Goal: Task Accomplishment & Management: Complete application form

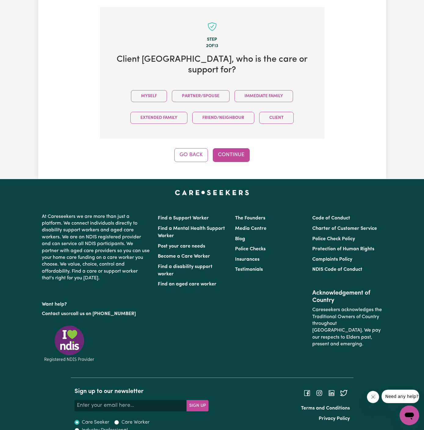
click at [171, 88] on div "Myself Partner/Spouse Immediate Family Extended Family Friend/Neighbour Client" at bounding box center [212, 106] width 205 height 43
click at [157, 90] on button "Myself" at bounding box center [149, 96] width 36 height 12
click at [239, 148] on button "Continue" at bounding box center [231, 154] width 37 height 13
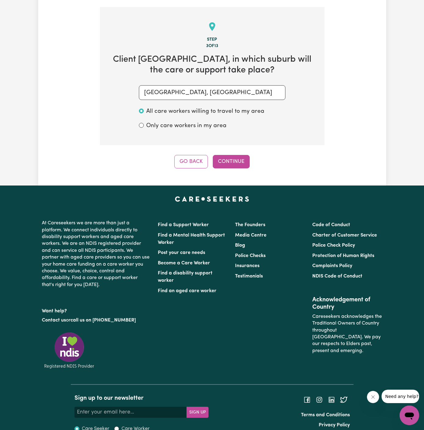
scroll to position [217, 0]
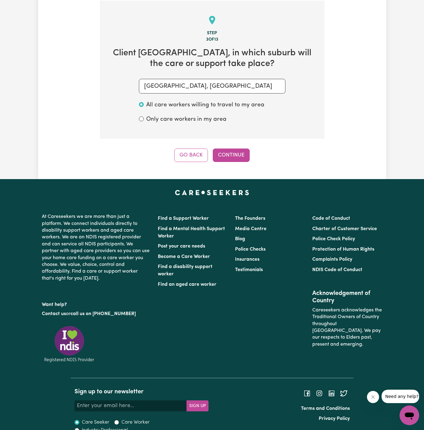
click at [220, 136] on section "Step 3 of 13 Client Peakhurst , in which suburb will the care or support take p…" at bounding box center [212, 70] width 225 height 138
click at [221, 141] on div "Step 3 of 13 Client Peakhurst , in which suburb will the care or support take p…" at bounding box center [212, 81] width 225 height 161
click at [231, 152] on button "Continue" at bounding box center [231, 154] width 37 height 13
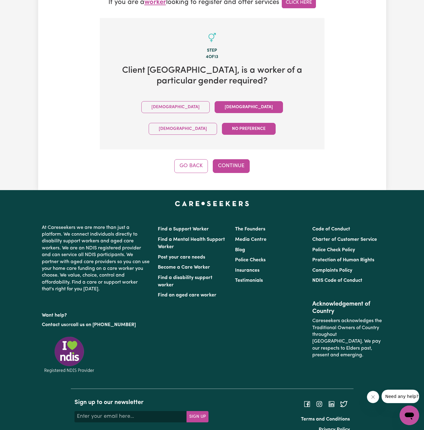
click at [215, 106] on button "Female" at bounding box center [249, 107] width 68 height 12
click at [240, 159] on button "Continue" at bounding box center [231, 165] width 37 height 13
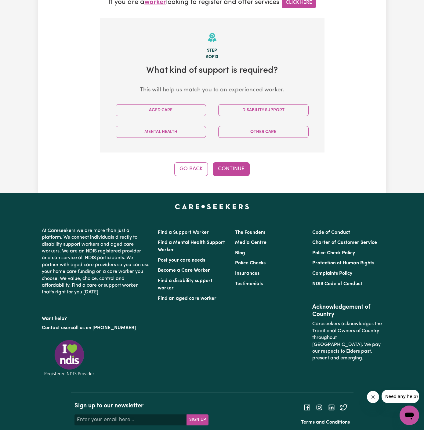
scroll to position [217, 0]
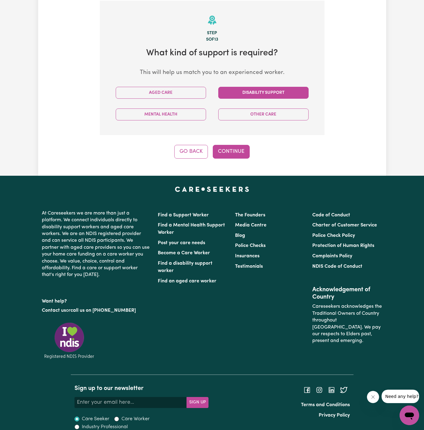
click at [261, 91] on button "Disability Support" at bounding box center [263, 93] width 90 height 12
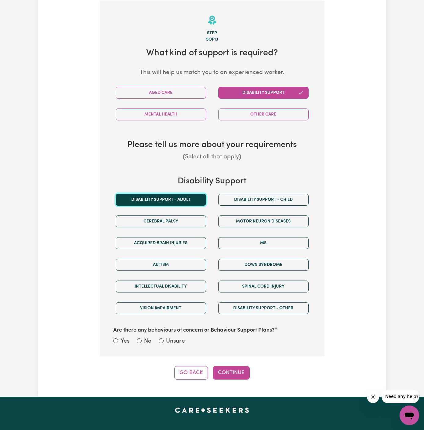
click at [171, 202] on button "Disability support - Adult" at bounding box center [161, 200] width 90 height 12
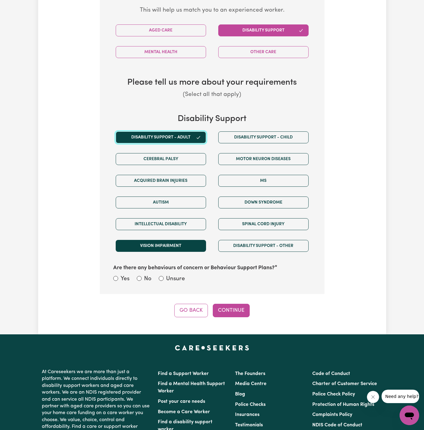
scroll to position [305, 0]
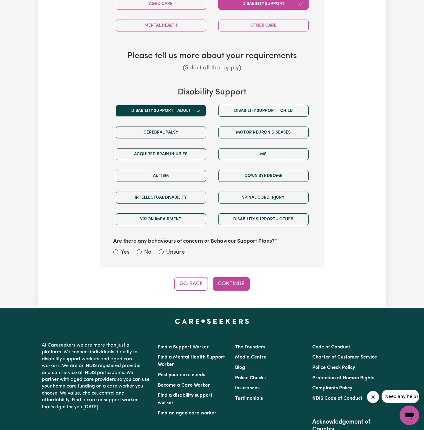
click at [183, 252] on label "Unsure" at bounding box center [175, 252] width 19 height 9
click at [164, 252] on input "Unsure" at bounding box center [161, 251] width 5 height 5
radio input "true"
click at [228, 279] on button "Continue" at bounding box center [231, 283] width 37 height 13
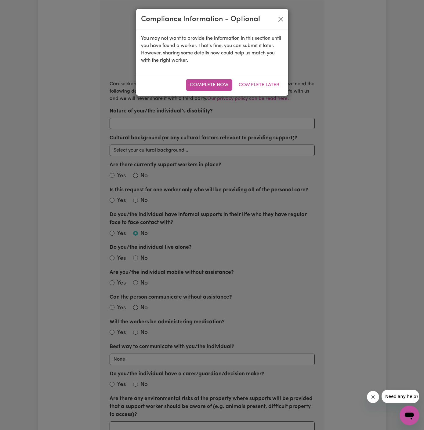
scroll to position [217, 0]
click at [255, 83] on button "Complete Later" at bounding box center [259, 85] width 49 height 12
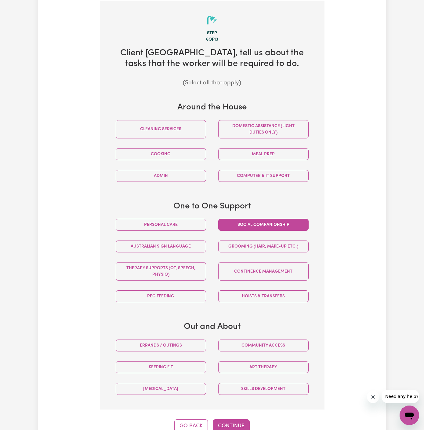
click at [262, 225] on button "Social companionship" at bounding box center [263, 225] width 90 height 12
click at [271, 344] on button "Community access" at bounding box center [263, 345] width 90 height 12
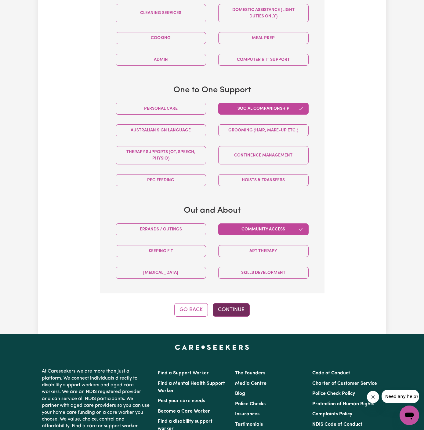
click at [245, 304] on button "Continue" at bounding box center [231, 309] width 37 height 13
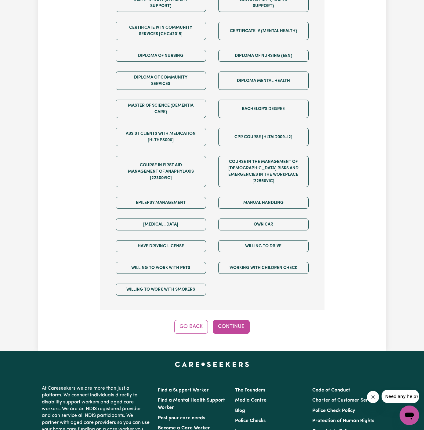
scroll to position [418, 0]
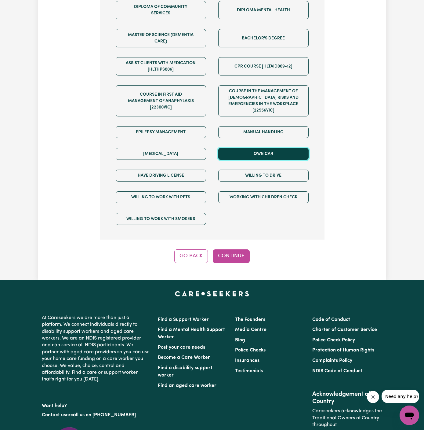
click at [259, 148] on button "Own Car" at bounding box center [263, 154] width 90 height 12
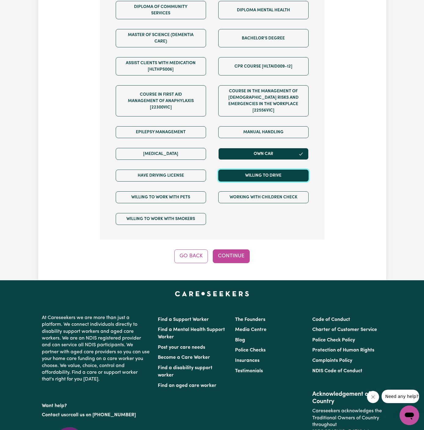
click at [259, 170] on button "Willing to drive" at bounding box center [263, 176] width 90 height 12
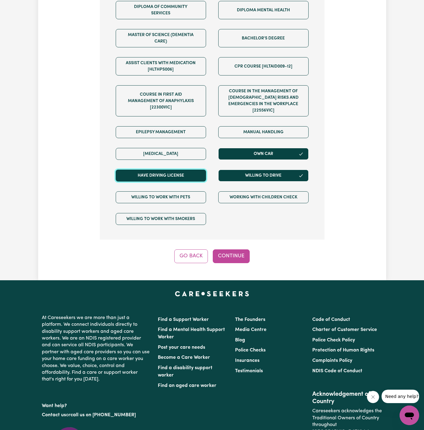
click at [197, 170] on button "Have driving license" at bounding box center [161, 176] width 90 height 12
click at [229, 249] on button "Continue" at bounding box center [231, 255] width 37 height 13
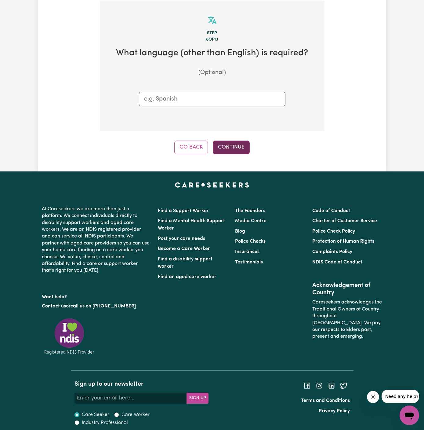
click at [236, 150] on button "Continue" at bounding box center [231, 147] width 37 height 13
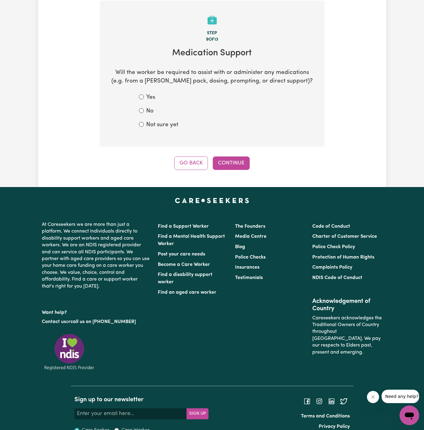
click at [148, 113] on label "No" at bounding box center [149, 111] width 7 height 9
click at [144, 113] on input "No" at bounding box center [141, 110] width 5 height 5
radio input "true"
click at [228, 159] on button "Continue" at bounding box center [231, 162] width 37 height 13
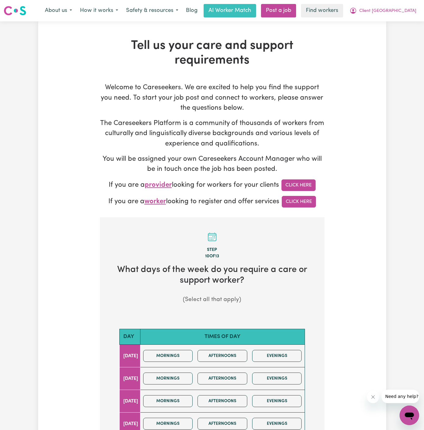
scroll to position [104, 0]
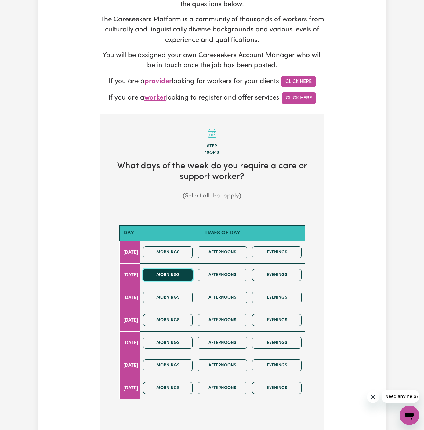
click at [185, 270] on button "Mornings" at bounding box center [168, 275] width 50 height 12
click at [229, 270] on button "Afternoons" at bounding box center [223, 275] width 50 height 12
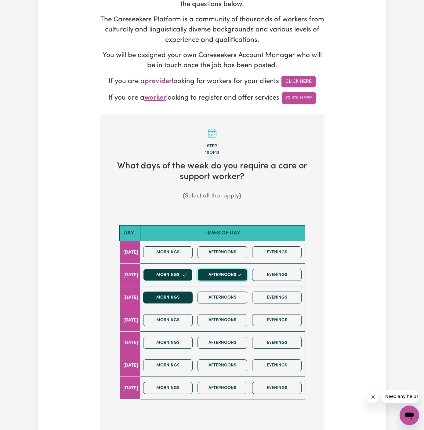
scroll to position [162, 0]
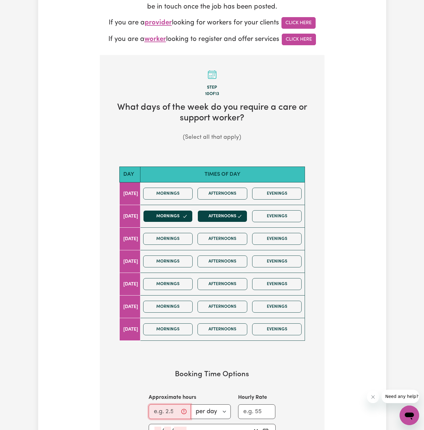
click at [162, 404] on input "Approximate hours" at bounding box center [170, 411] width 42 height 15
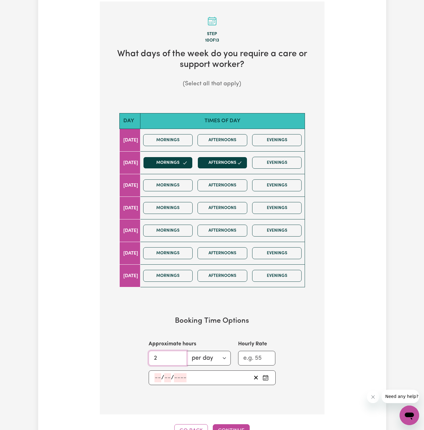
scroll to position [305, 0]
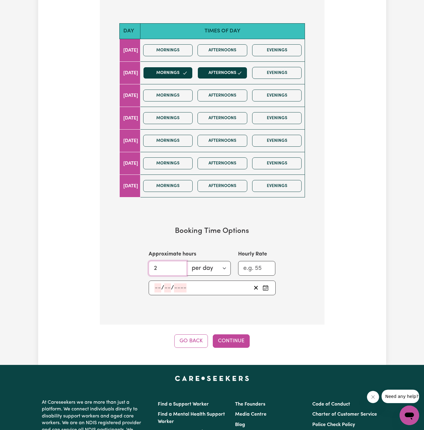
type input "2"
click at [157, 285] on input "number" at bounding box center [158, 287] width 7 height 9
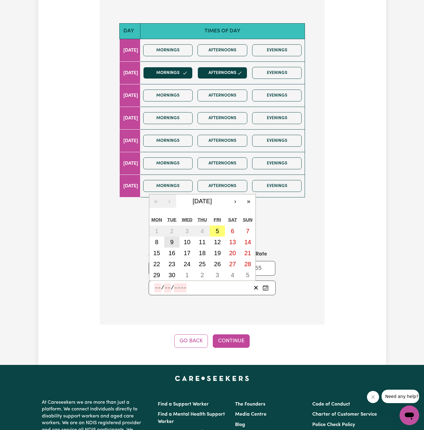
click at [173, 239] on abbr "9" at bounding box center [171, 242] width 3 height 7
type input "2025-09-09"
type input "9"
type input "2025"
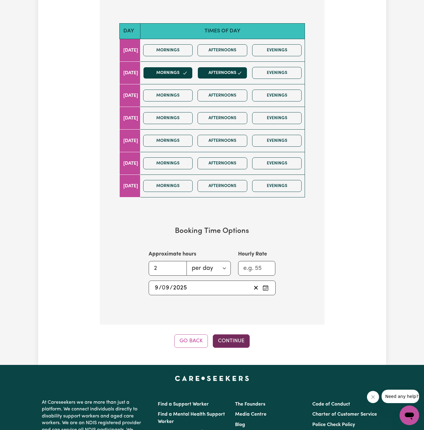
click at [224, 341] on button "Continue" at bounding box center [231, 340] width 37 height 13
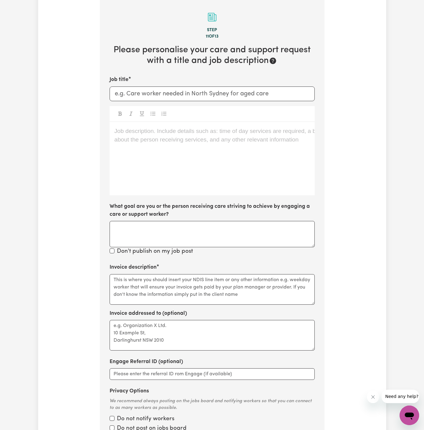
scroll to position [217, 0]
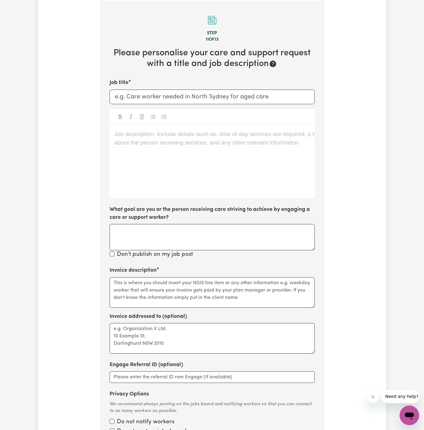
click at [177, 151] on div "Job description. Include details such as: time of day services are required, a …" at bounding box center [212, 161] width 205 height 73
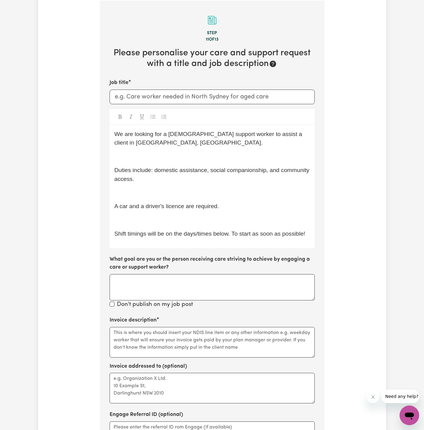
click at [175, 217] on p "﻿" at bounding box center [213, 220] width 196 height 9
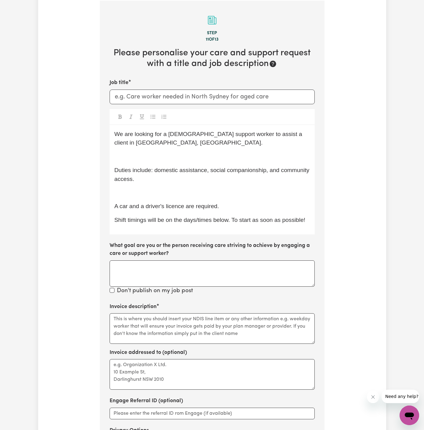
click at [155, 176] on p "Duties include: domestic assistance, social companionship, and community access." at bounding box center [213, 175] width 196 height 18
click at [155, 183] on div "We are looking for a female support worker to assist a client in Quakers Hill, …" at bounding box center [212, 179] width 205 height 109
click at [155, 197] on div "We are looking for a female support worker to assist a client in Quakers Hill, …" at bounding box center [212, 179] width 205 height 109
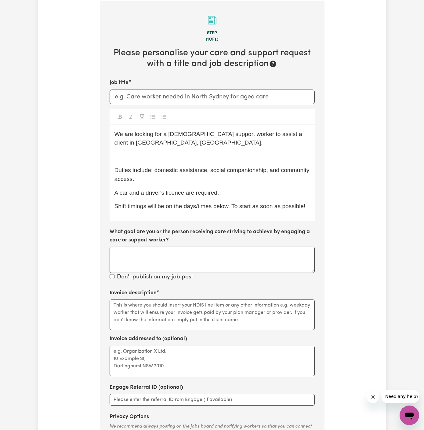
click at [304, 208] on span "Shift timings will be on the days/times below. To start as soon as possible!" at bounding box center [210, 206] width 191 height 6
click at [319, 208] on section "Step 11 of 13 Please personalise your care and support request with a title and…" at bounding box center [212, 237] width 225 height 472
click at [310, 207] on div "We are looking for a female support worker to assist a client in Quakers Hill, …" at bounding box center [212, 173] width 205 height 96
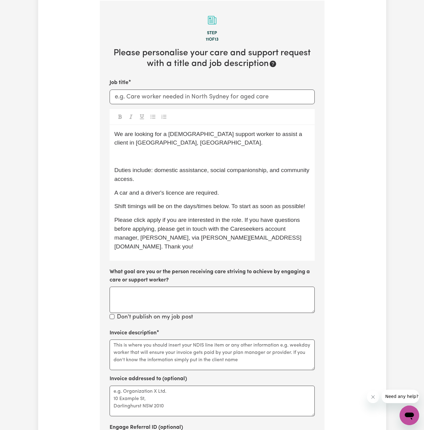
click at [124, 161] on div "We are looking for a female support worker to assist a client in Quakers Hill, …" at bounding box center [212, 193] width 205 height 136
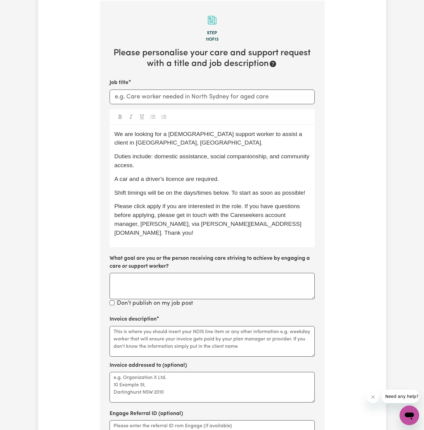
drag, startPoint x: 124, startPoint y: 161, endPoint x: 143, endPoint y: 163, distance: 18.8
click at [127, 161] on span "Duties include: domestic assistance, social companionship, and community access." at bounding box center [213, 160] width 197 height 15
click at [143, 163] on p "Duties include: domestic assistance, social companionship, and community access." at bounding box center [213, 161] width 196 height 18
drag, startPoint x: 209, startPoint y: 157, endPoint x: 181, endPoint y: 158, distance: 28.4
click at [181, 158] on span "Duties include: domestic assistance, social companionship, and community access." at bounding box center [213, 160] width 197 height 15
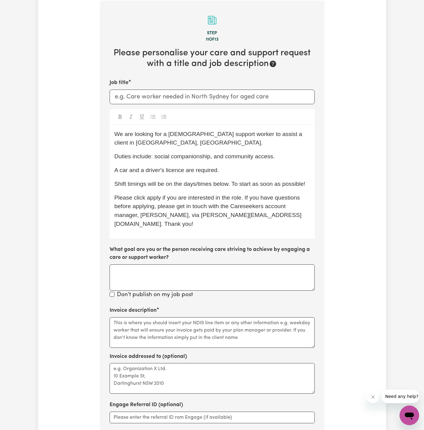
click at [188, 156] on span "Duties include: social companionship, and community access." at bounding box center [195, 156] width 161 height 6
click at [241, 176] on div "We are looking for a female support worker to assist a client in Quakers Hill, …" at bounding box center [212, 181] width 205 height 113
click at [222, 134] on span "We are looking for a female support worker to assist a client in Quakers Hill, …" at bounding box center [210, 138] width 190 height 15
click at [232, 131] on span "We are looking for a female support worker to assist a client in Quakers Hill, …" at bounding box center [210, 138] width 190 height 15
click at [225, 132] on span "We are looking for a female support worker to assist a client in Quakers Hill, …" at bounding box center [210, 138] width 190 height 15
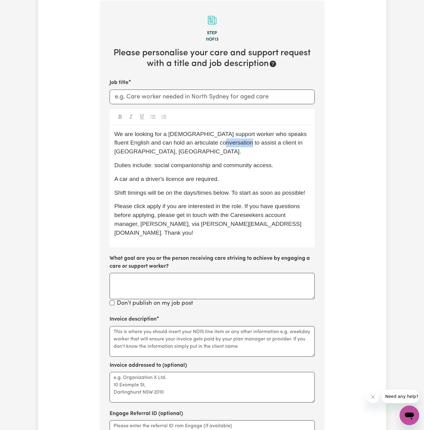
drag, startPoint x: 231, startPoint y: 144, endPoint x: 208, endPoint y: 142, distance: 23.6
click at [208, 142] on span "We are looking for a female support worker who speaks fluent English and can ho…" at bounding box center [212, 143] width 194 height 24
drag, startPoint x: 224, startPoint y: 144, endPoint x: 291, endPoint y: 142, distance: 67.2
click at [291, 142] on span "We are looking for a female support worker who speaks fluent English and can ho…" at bounding box center [212, 143] width 194 height 24
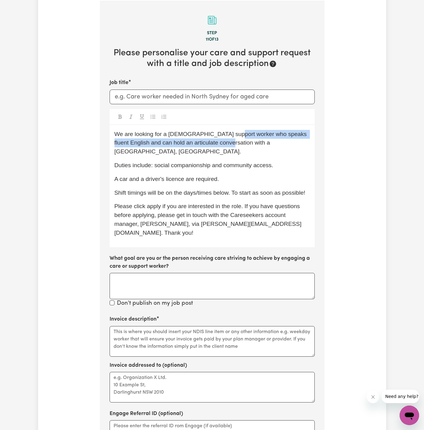
drag, startPoint x: 229, startPoint y: 134, endPoint x: 216, endPoint y: 143, distance: 15.8
click at [216, 143] on span "We are looking for a female support worker who speaks fluent English and can ho…" at bounding box center [212, 143] width 194 height 24
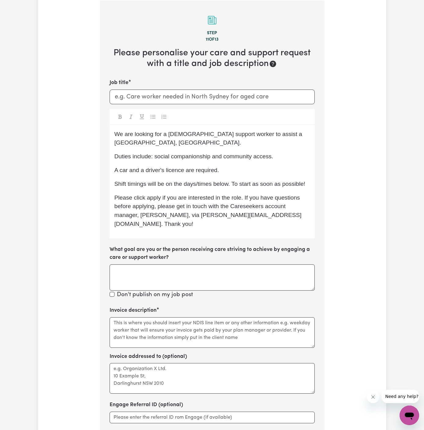
click at [224, 153] on span "Duties include: social companionship and community access." at bounding box center [194, 156] width 159 height 6
click at [256, 134] on span "We are looking for a female support worker to assist a Peakhurst, NSW." at bounding box center [210, 138] width 190 height 15
click at [245, 180] on p "Shift timings will be on the days/times below. To start as soon as possible!" at bounding box center [213, 184] width 196 height 9
click at [191, 91] on input "Job title" at bounding box center [212, 97] width 205 height 15
drag, startPoint x: 276, startPoint y: 136, endPoint x: 128, endPoint y: 144, distance: 149.0
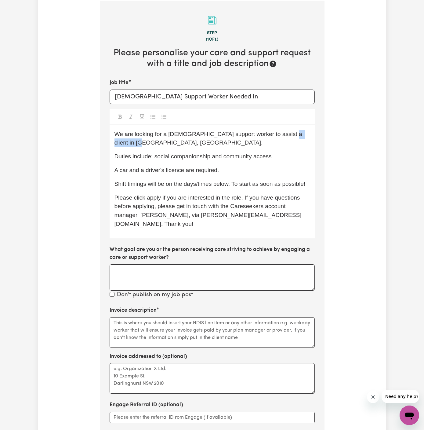
click at [128, 144] on span "We are looking for a female support worker to assist a client in Peakhurst, NSW." at bounding box center [210, 138] width 190 height 15
copy span "Peakhurst, NSW."
click at [231, 99] on input "Female Support Worker Needed In" at bounding box center [212, 97] width 205 height 15
paste input "Peakhurst, NSW."
click at [231, 99] on input "Female Support Worker Needed In Peakhurst, NSW." at bounding box center [212, 97] width 205 height 15
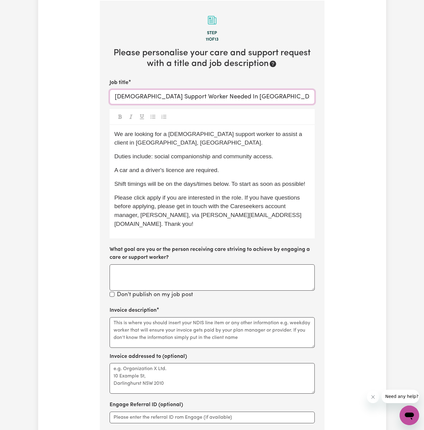
type input "Female Support Worker Needed In Peakhurst, NSW."
click at [250, 111] on div at bounding box center [212, 117] width 205 height 16
click at [196, 171] on span "A car and a driver's licence are required." at bounding box center [167, 170] width 105 height 6
click at [153, 200] on span "Please click apply if you are interested in the role. If you have questions bef…" at bounding box center [208, 210] width 187 height 33
click at [240, 317] on textarea "Invoice description" at bounding box center [212, 332] width 205 height 31
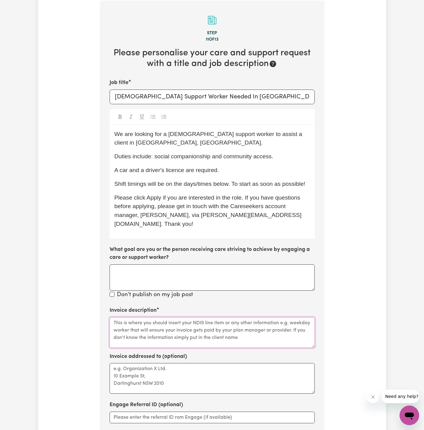
click at [240, 317] on textarea "Invoice description" at bounding box center [212, 332] width 205 height 31
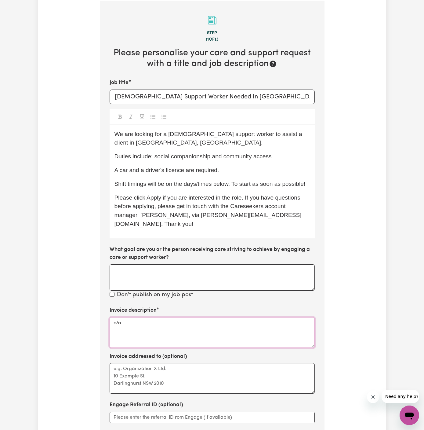
paste textarea "Enhance Support Services"
click at [161, 317] on textarea "c/o Enhance Support Services" at bounding box center [212, 332] width 205 height 31
type textarea "c/o Enhance Support Services"
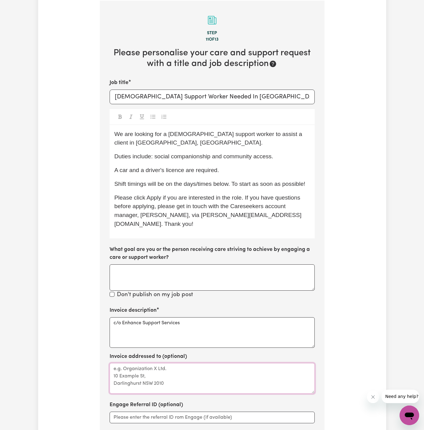
click at [155, 377] on textarea "Invoice addressed to (optional)" at bounding box center [212, 378] width 205 height 31
click at [161, 372] on textarea "Invoice addressed to (optional)" at bounding box center [212, 378] width 205 height 31
paste textarea "c/o Enhance Support Services"
type textarea "c/o Enhance Support Services"
drag, startPoint x: 167, startPoint y: 186, endPoint x: 229, endPoint y: 186, distance: 62.0
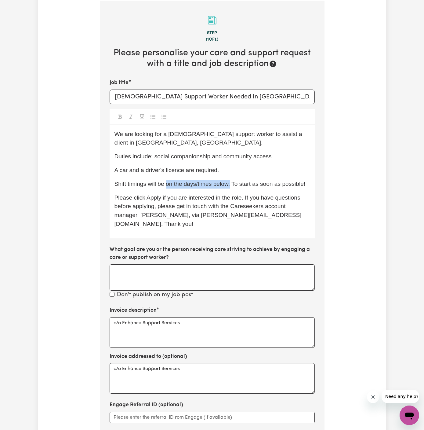
click at [229, 186] on span "Shift timings will be on the days/times below. To start as soon as possible!" at bounding box center [210, 184] width 191 height 6
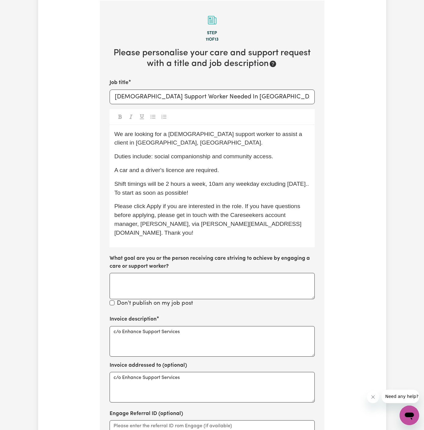
click at [214, 185] on span "Shift timings will be 2 hours a week, 10am any weekday excluding Monday.. To st…" at bounding box center [213, 188] width 196 height 15
click at [225, 183] on span "Shift timings will be 2 hours a week, 10 am any weekday excluding Monday.. To s…" at bounding box center [202, 188] width 175 height 15
click at [251, 182] on span "Shift timings will be 2 hours a week, 10 am onwards, any weekday excluding Mond…" at bounding box center [202, 188] width 174 height 15
click at [274, 190] on p "Shift timings will be 2 hours a week, 10 am onwards, any weekday excluding Mond…" at bounding box center [213, 189] width 196 height 18
click at [166, 193] on span "Shift timings will be 2 hours a week, 10 am onwards, any weekday excluding Mond…" at bounding box center [202, 188] width 174 height 15
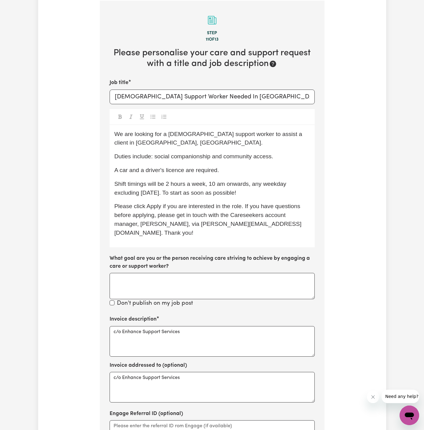
click at [242, 196] on div "We are looking for a female support worker to assist a client in Peakhurst, NSW…" at bounding box center [212, 186] width 205 height 122
click at [257, 188] on p "Shift timings will be 2 hours a week, 10 am onwards, any weekday excluding Mond…" at bounding box center [213, 189] width 196 height 18
click at [207, 185] on span "Shift timings will be 2 hours a week, 10 am onwards, any weekday excluding Mond…" at bounding box center [202, 188] width 174 height 15
click at [229, 197] on div "We are looking for a female support worker to assist a client in Peakhurst, NSW…" at bounding box center [212, 186] width 205 height 122
click at [131, 193] on span "Shift timings will be 2 hours a week from 10 am onwards, on any weekday excludi…" at bounding box center [212, 188] width 194 height 15
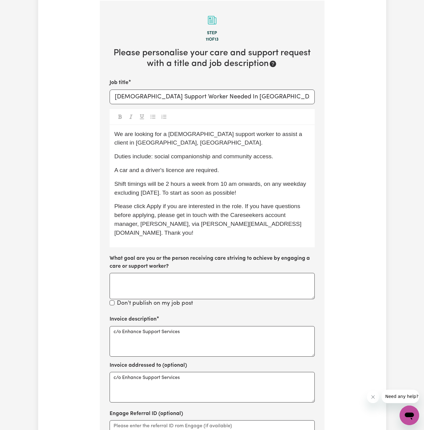
click at [253, 199] on div "We are looking for a female support worker to assist a client in Peakhurst, NSW…" at bounding box center [212, 186] width 205 height 122
click at [267, 188] on p "Shift timings will be 2 hours a week from 10 am onwards, on any weekday excludi…" at bounding box center [213, 189] width 196 height 18
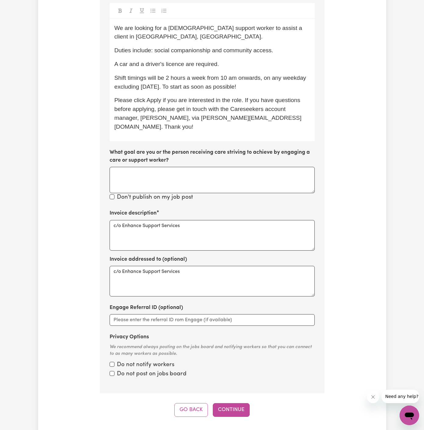
scroll to position [387, 0]
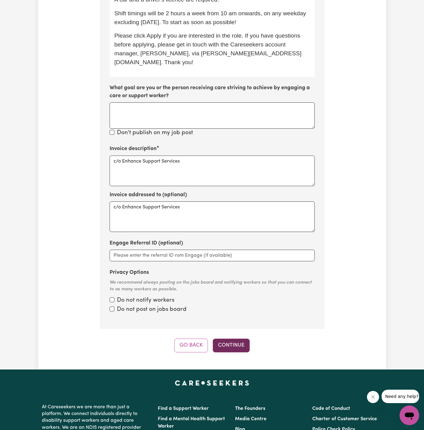
click at [233, 338] on button "Continue" at bounding box center [231, 344] width 37 height 13
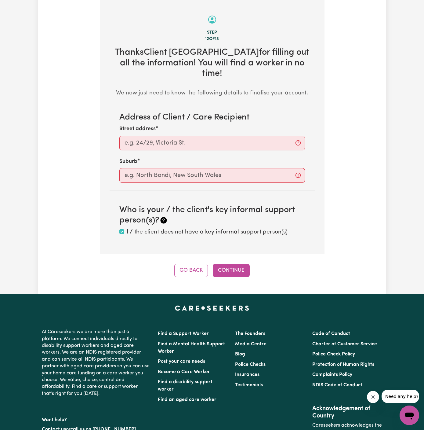
scroll to position [217, 0]
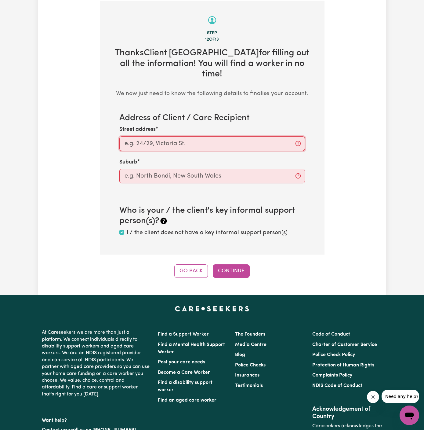
click at [230, 136] on input "Street address" at bounding box center [212, 143] width 186 height 15
paste input "830 Forest Rd, Peakhurst, 2210"
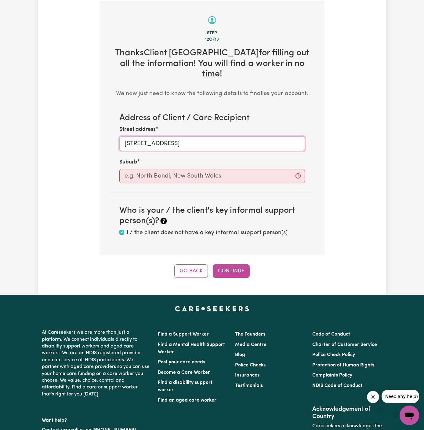
click at [187, 136] on input "830 Forest Rd, Peakhurst, 2210" at bounding box center [212, 143] width 186 height 15
type input "830 Forest Rd,, 2210"
click at [200, 169] on input "text" at bounding box center [212, 176] width 186 height 15
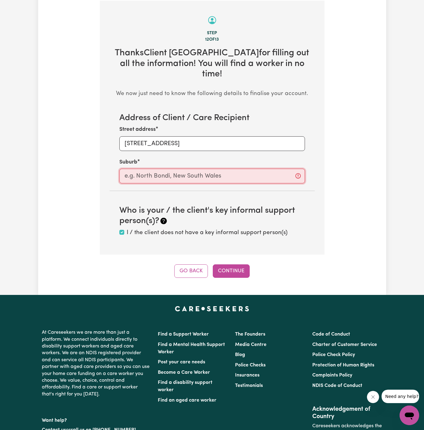
paste input "Peakhurst"
type input "Peakhurst"
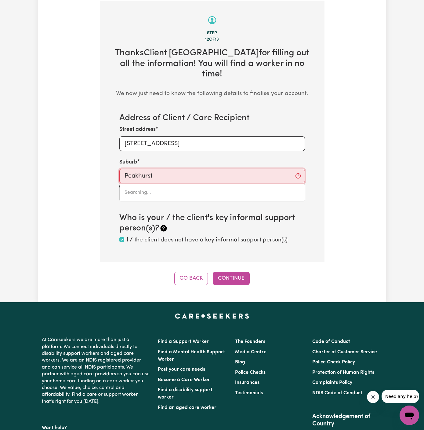
type input "Peakhurst, New South Wales, 2210"
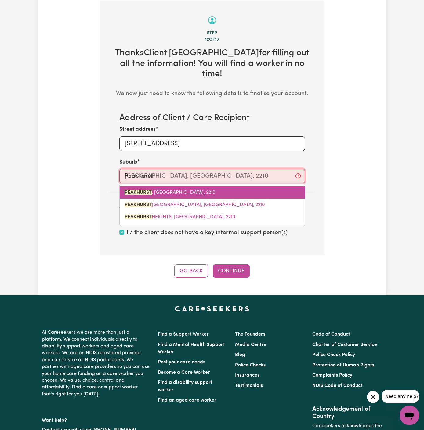
click at [193, 186] on link "PEAKHURST , New South Wales, 2210" at bounding box center [212, 192] width 185 height 12
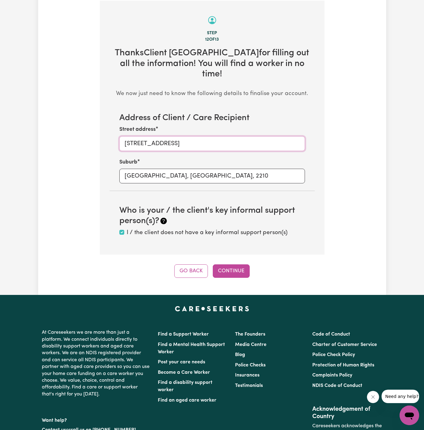
click at [196, 136] on input "830 Forest Rd,, 2210" at bounding box center [212, 143] width 186 height 15
click at [275, 136] on input "830 Forest Rd," at bounding box center [212, 143] width 186 height 15
type input "830 Forest Rd,"
click at [275, 126] on div "Street address 830 Forest Rd," at bounding box center [212, 138] width 186 height 25
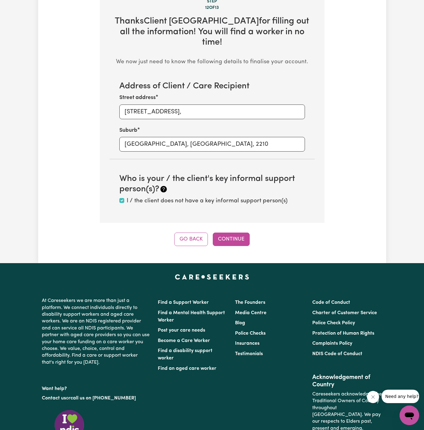
scroll to position [254, 0]
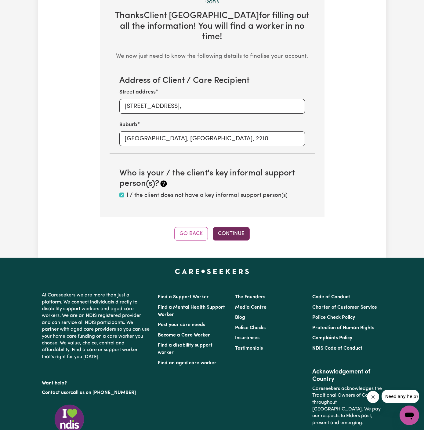
click at [229, 227] on button "Continue" at bounding box center [231, 233] width 37 height 13
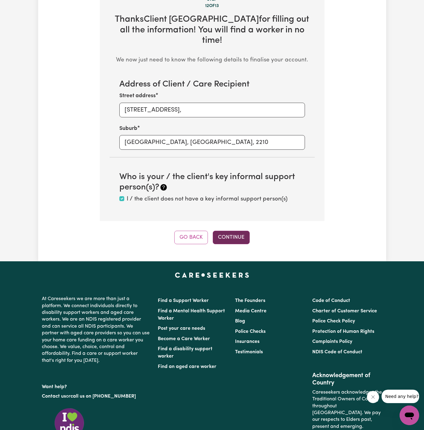
scroll to position [217, 0]
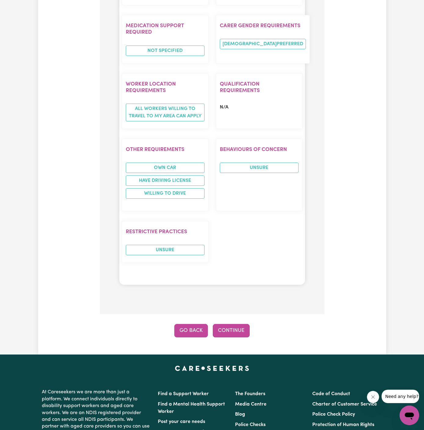
click at [195, 324] on button "Go Back" at bounding box center [191, 330] width 34 height 13
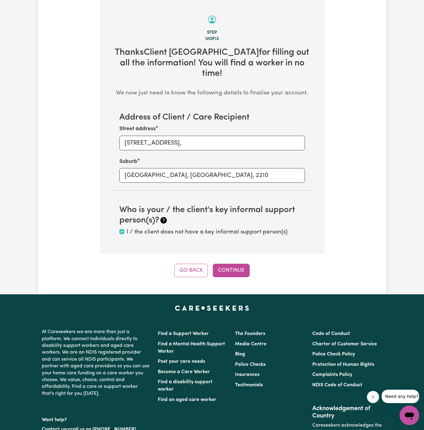
scroll to position [217, 0]
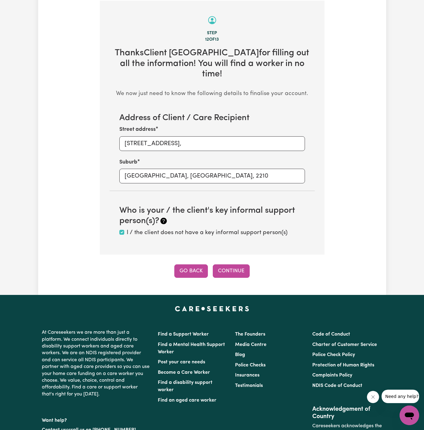
click at [190, 264] on button "Go Back" at bounding box center [191, 270] width 34 height 13
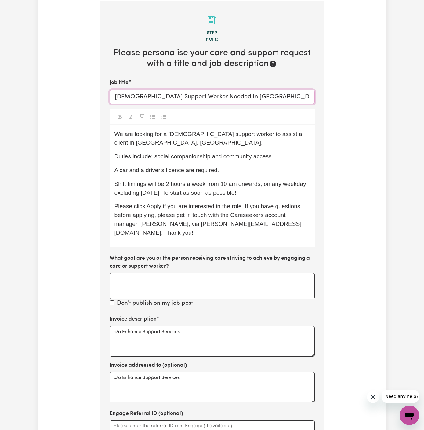
click at [270, 100] on input "Female Support Worker Needed In Peakhurst, NSW." at bounding box center [212, 97] width 205 height 15
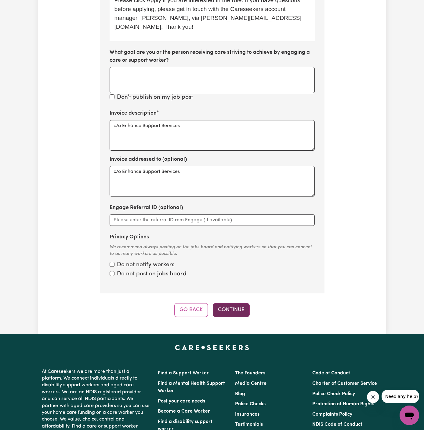
type input "Female Support Worker Needed In Peakhurst, NSW"
click at [230, 303] on button "Continue" at bounding box center [231, 309] width 37 height 13
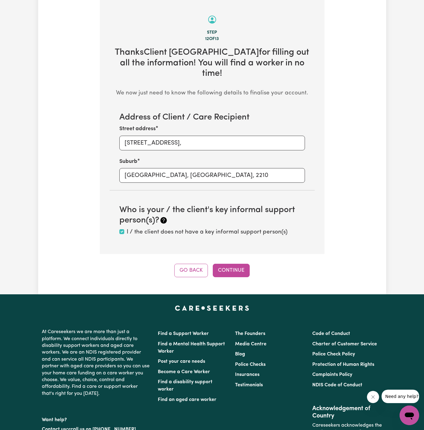
scroll to position [217, 0]
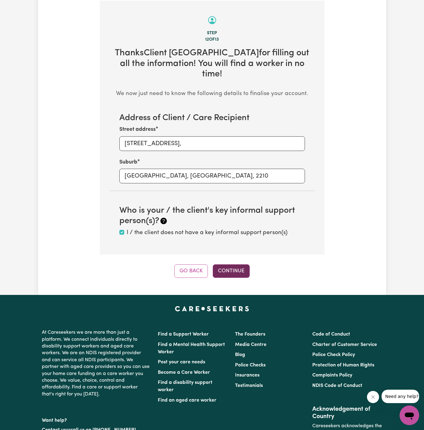
click at [236, 264] on button "Continue" at bounding box center [231, 270] width 37 height 13
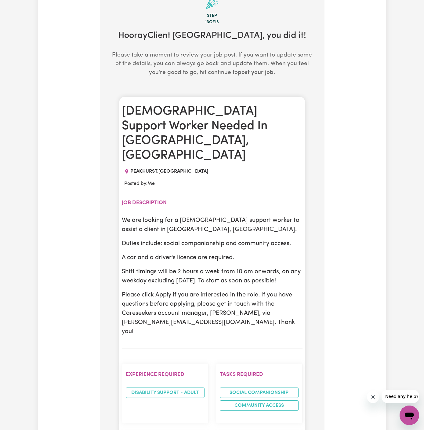
scroll to position [236, 0]
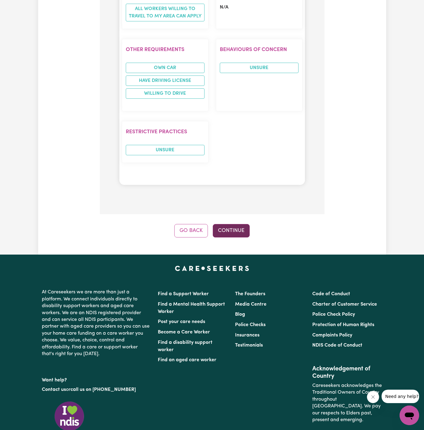
click at [239, 224] on button "Continue" at bounding box center [231, 230] width 37 height 13
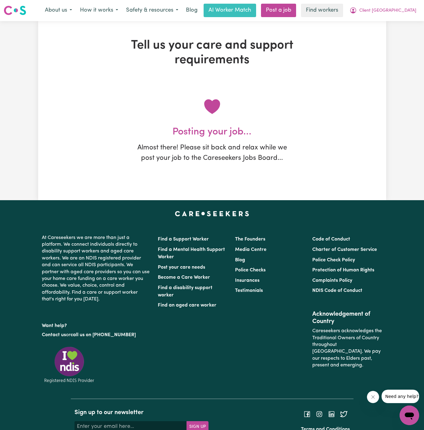
scroll to position [0, 0]
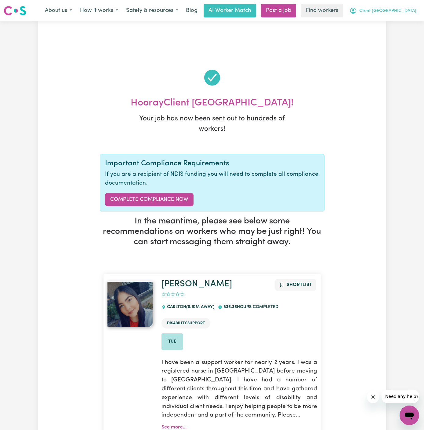
click at [391, 10] on span "Client [GEOGRAPHIC_DATA]" at bounding box center [388, 11] width 57 height 7
click at [386, 20] on link "My Dashboard" at bounding box center [396, 24] width 48 height 12
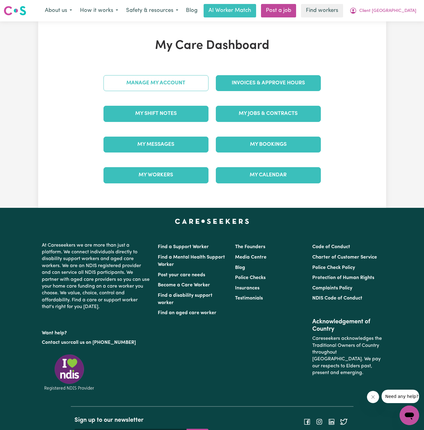
click at [174, 82] on link "Manage My Account" at bounding box center [156, 83] width 105 height 16
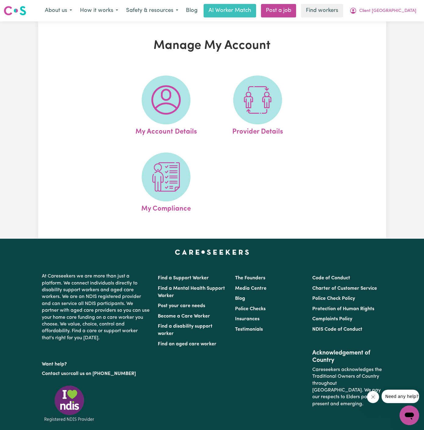
click at [174, 82] on span at bounding box center [166, 99] width 49 height 49
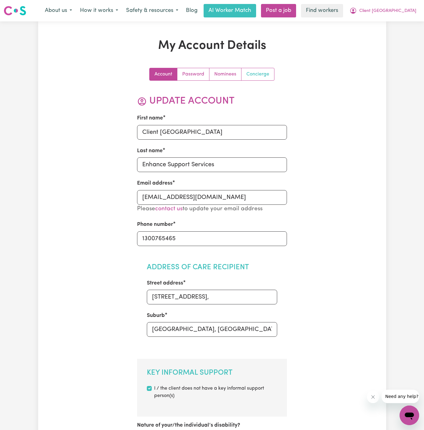
click at [256, 79] on link "Concierge" at bounding box center [258, 74] width 33 height 12
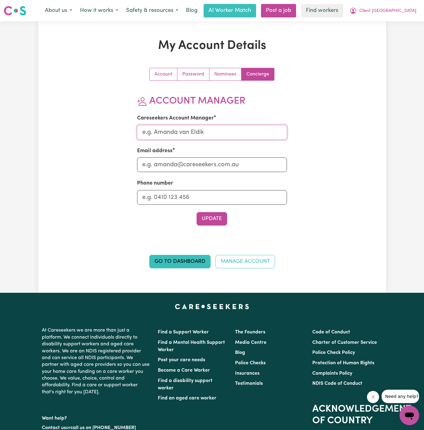
click at [228, 131] on input "Careseekers Account Manager" at bounding box center [212, 132] width 150 height 15
type input "Annie"
click at [228, 167] on input "Email address" at bounding box center [212, 164] width 150 height 15
click at [225, 200] on input "Phone number" at bounding box center [212, 197] width 150 height 15
click at [215, 174] on section "Account Manager Careseekers Account Manager Annie Email address a Phone number …" at bounding box center [212, 160] width 150 height 130
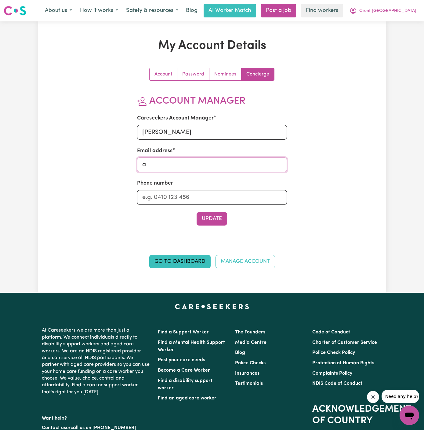
click at [219, 166] on input "a" at bounding box center [212, 164] width 150 height 15
type input "annie@careseekers.com.au"
click at [220, 200] on input "Phone number" at bounding box center [212, 197] width 150 height 15
type input "1300765465"
click at [216, 216] on button "Update" at bounding box center [212, 218] width 31 height 13
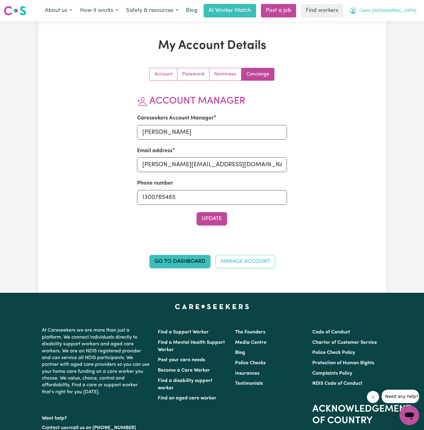
click at [397, 10] on span "Client [GEOGRAPHIC_DATA]" at bounding box center [388, 11] width 57 height 7
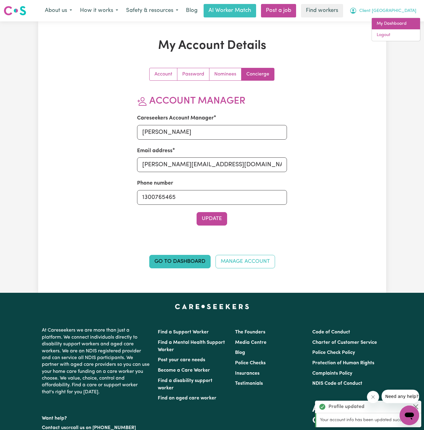
click at [395, 27] on link "My Dashboard" at bounding box center [396, 24] width 48 height 12
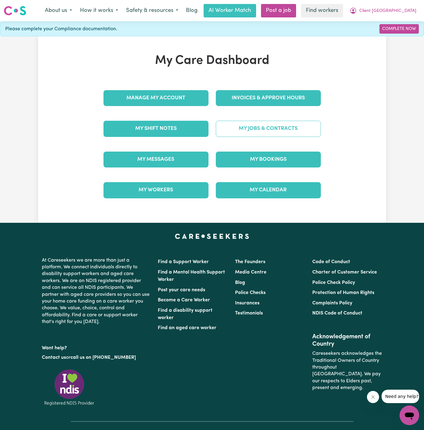
click at [288, 131] on link "My Jobs & Contracts" at bounding box center [268, 129] width 105 height 16
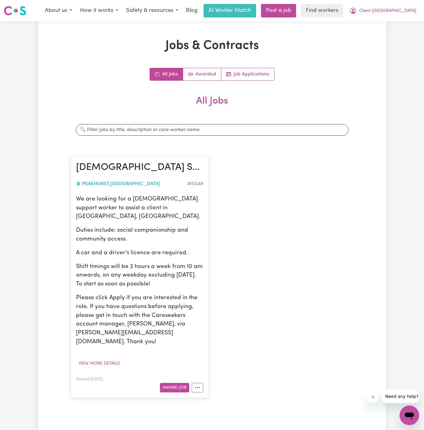
click at [163, 226] on p "Duties include: social companionship and community access." at bounding box center [139, 235] width 127 height 18
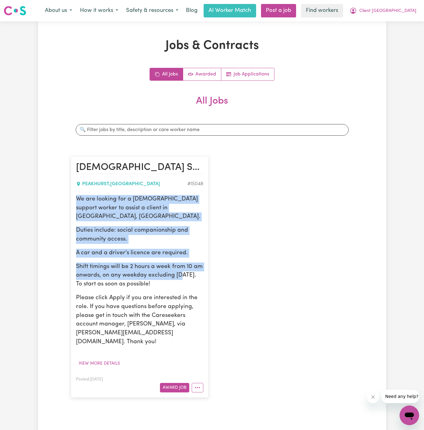
drag, startPoint x: 75, startPoint y: 198, endPoint x: 184, endPoint y: 270, distance: 131.1
click at [184, 270] on article "Female Support Worker Needed In Peakhurst, NSW PEAKHURST , New South Wales # 15…" at bounding box center [140, 276] width 138 height 241
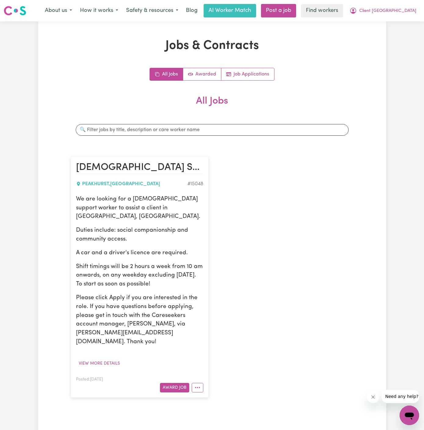
click at [184, 272] on p "Shift timings will be 2 hours a week from 10 am onwards, on any weekday excludi…" at bounding box center [139, 275] width 127 height 26
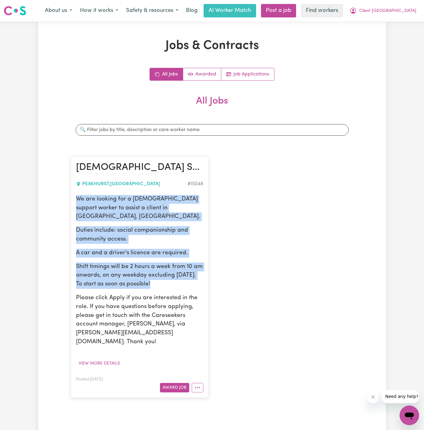
drag, startPoint x: 171, startPoint y: 272, endPoint x: 72, endPoint y: 199, distance: 123.3
click at [72, 199] on article "Female Support Worker Needed In Peakhurst, NSW PEAKHURST , New South Wales # 15…" at bounding box center [140, 276] width 138 height 241
copy div "We are looking for a female support worker to assist a client in Peakhurst, NSW…"
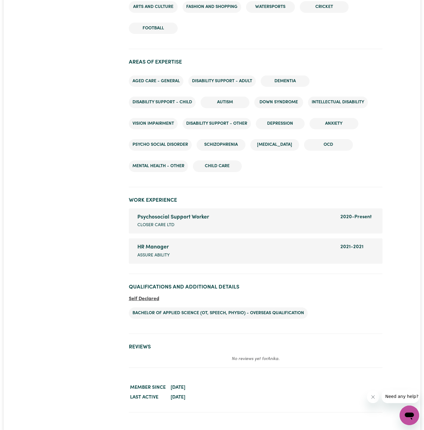
scroll to position [886, 0]
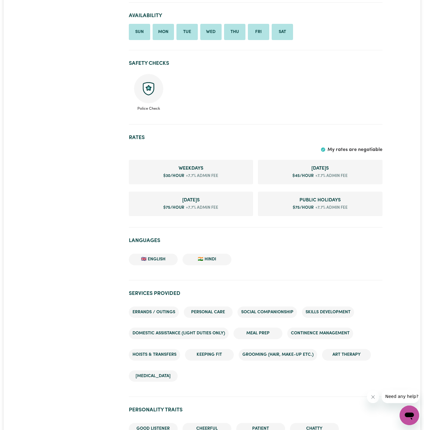
scroll to position [187, 0]
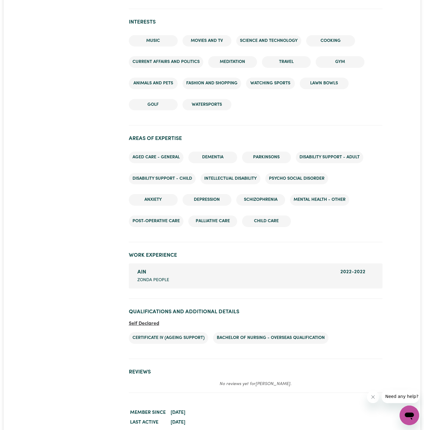
scroll to position [843, 0]
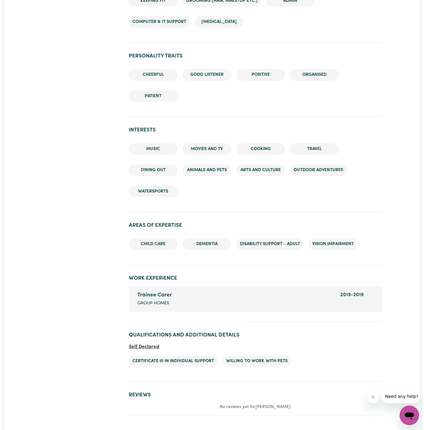
scroll to position [635, 0]
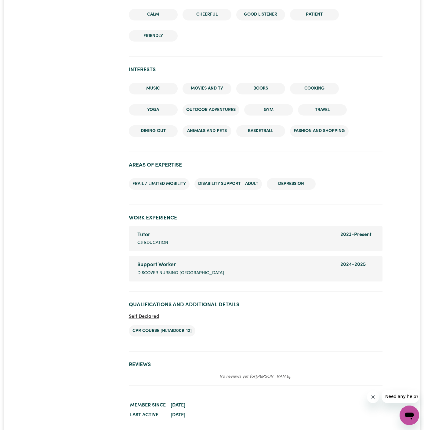
scroll to position [833, 0]
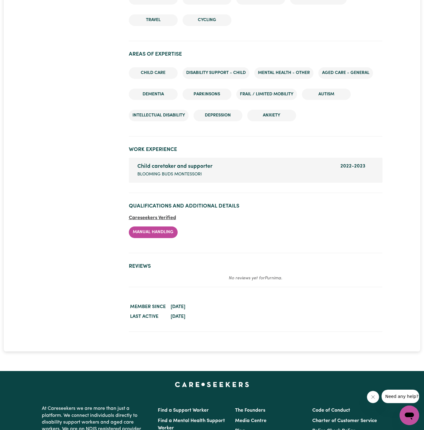
scroll to position [771, 0]
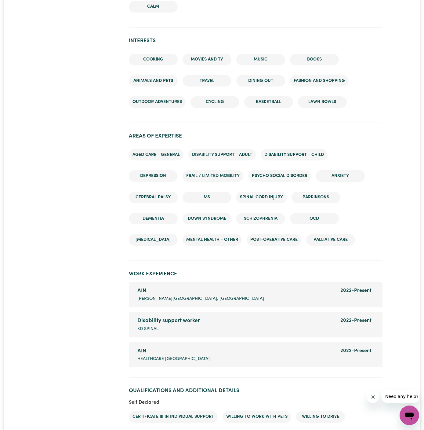
scroll to position [850, 0]
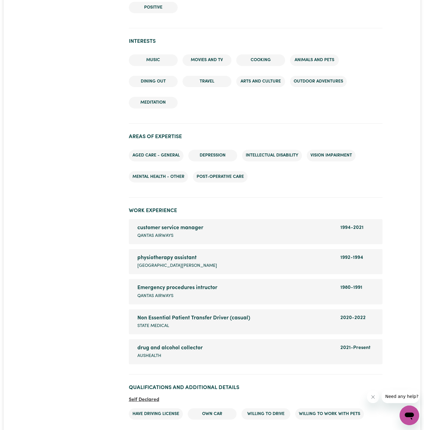
scroll to position [826, 0]
